Goal: Check status

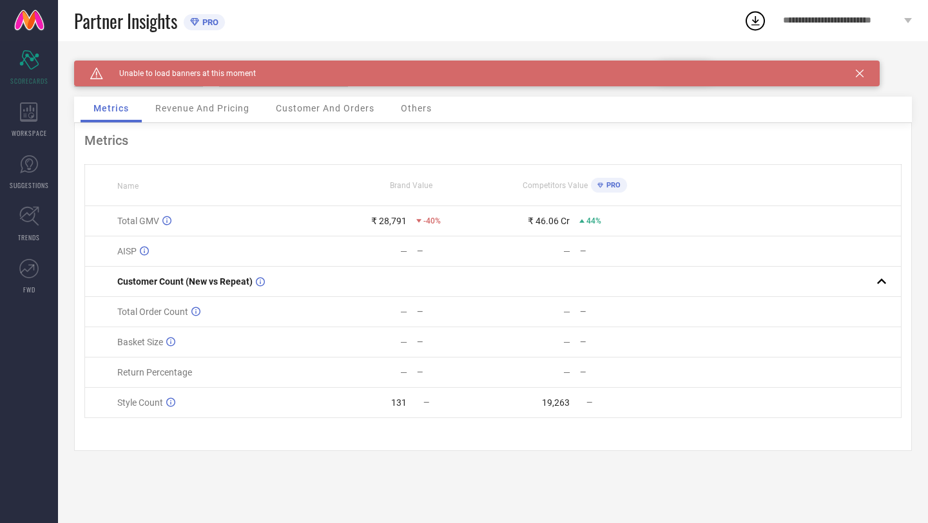
click at [213, 122] on div "Revenue And Pricing" at bounding box center [202, 110] width 120 height 26
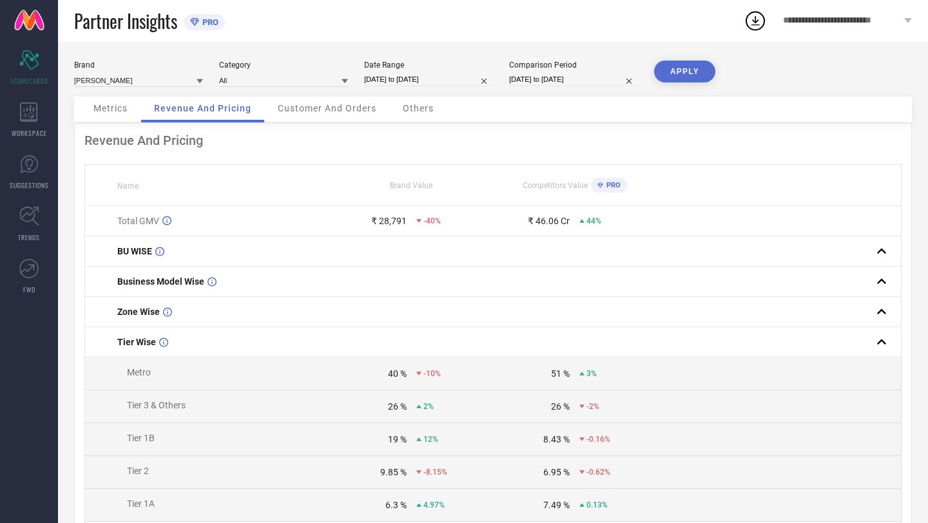
click at [315, 111] on span "Customer And Orders" at bounding box center [327, 108] width 99 height 10
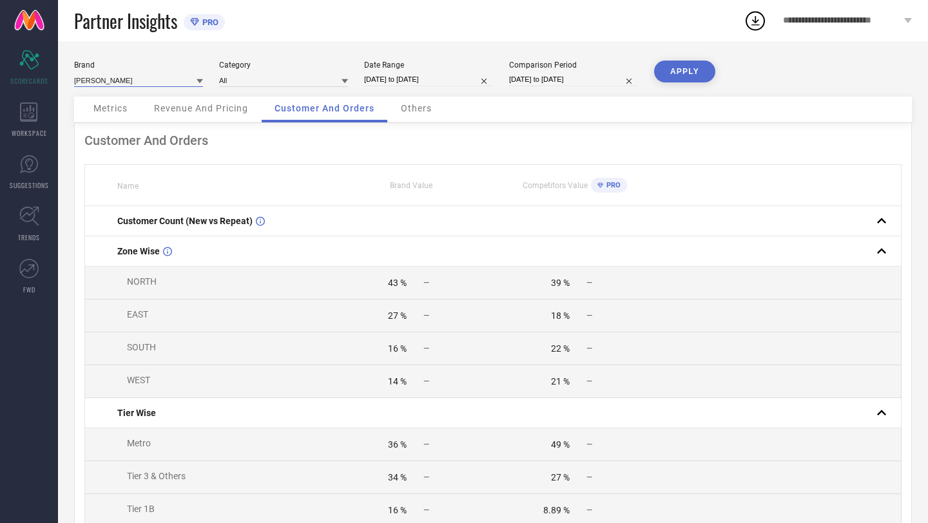
click at [132, 80] on input at bounding box center [138, 80] width 129 height 14
click at [133, 119] on span "[PERSON_NAME] COLLECTION" at bounding box center [134, 119] width 106 height 9
type input "All"
click at [673, 72] on button "APPLY" at bounding box center [684, 72] width 61 height 22
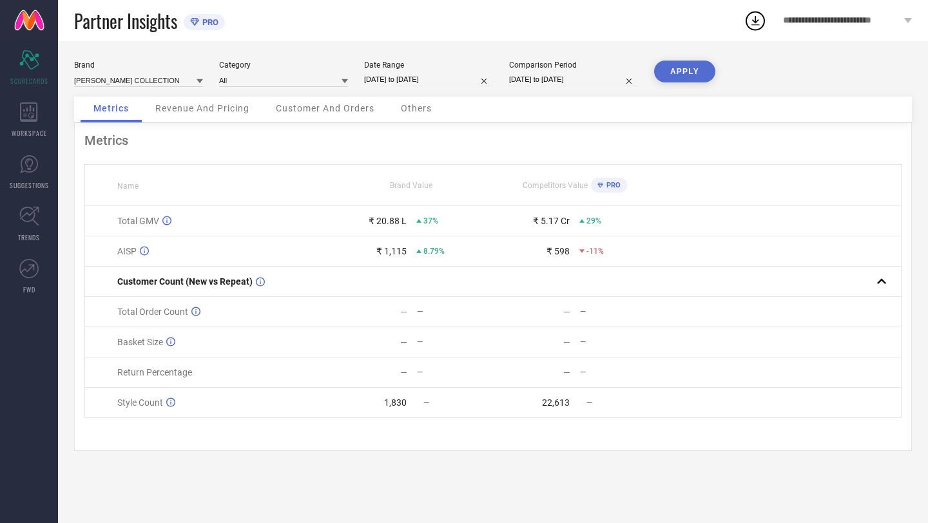
click at [246, 104] on span "Revenue And Pricing" at bounding box center [202, 108] width 94 height 10
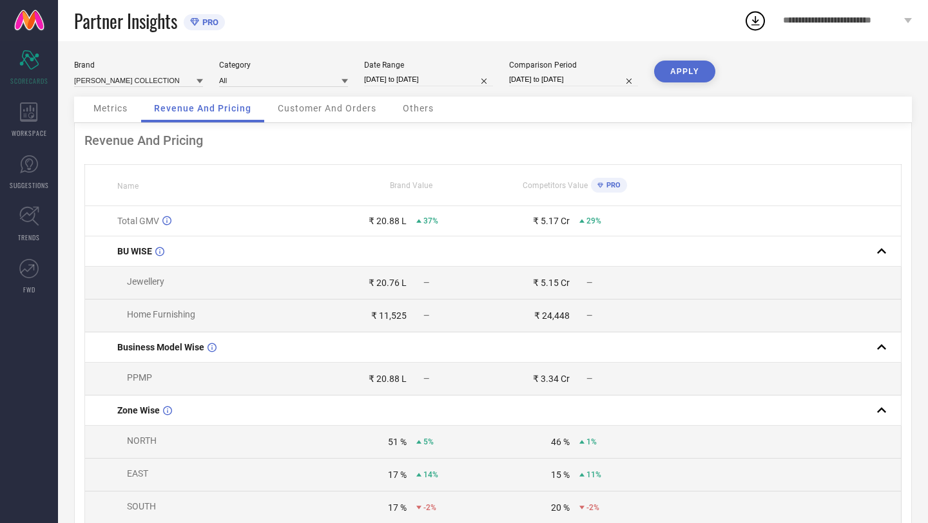
click at [322, 107] on span "Customer And Orders" at bounding box center [327, 108] width 99 height 10
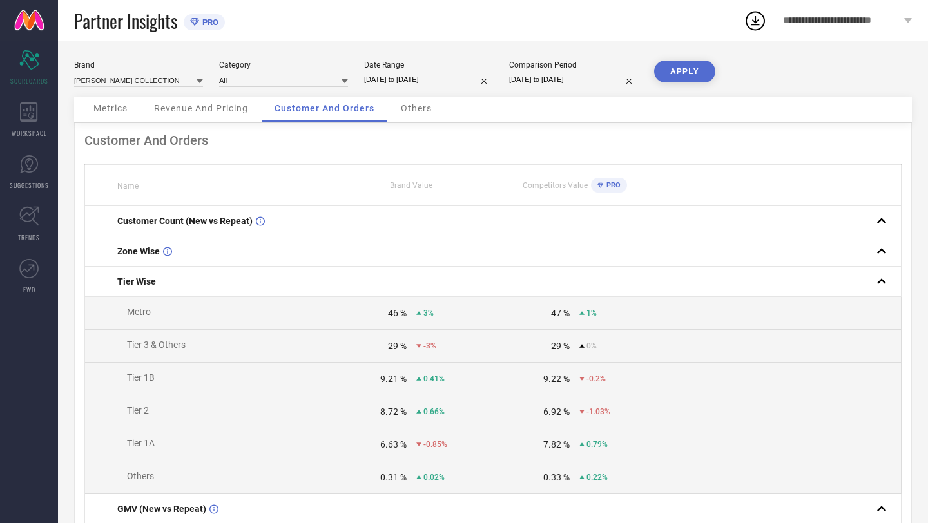
click at [408, 103] on div "Others" at bounding box center [416, 110] width 57 height 26
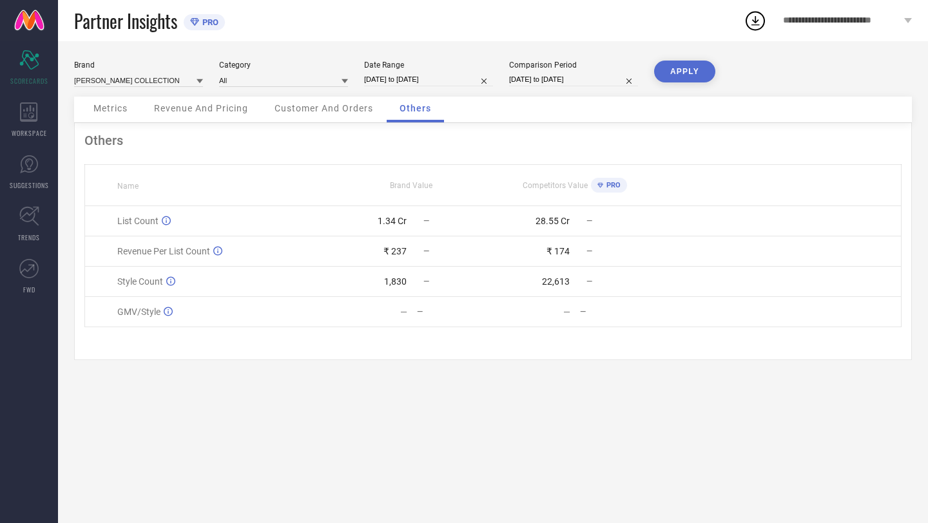
click at [110, 112] on span "Metrics" at bounding box center [110, 108] width 34 height 10
